Goal: Task Accomplishment & Management: Manage account settings

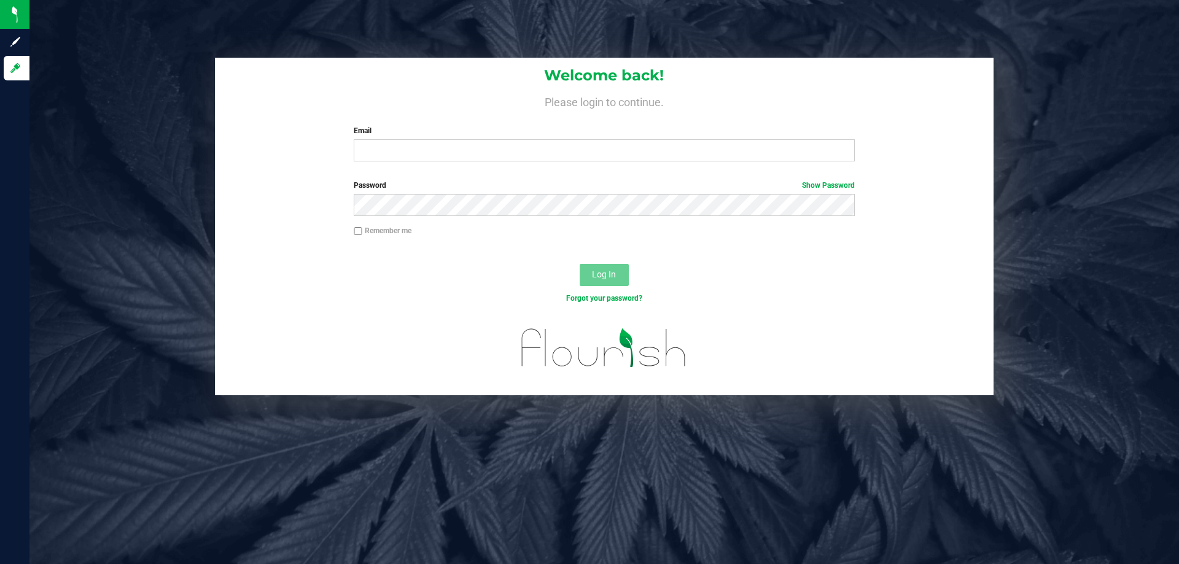
click at [492, 145] on input "Email" at bounding box center [604, 150] width 500 height 22
type input "[EMAIL_ADDRESS][DOMAIN_NAME]"
click at [580, 264] on button "Log In" at bounding box center [604, 275] width 49 height 22
